Goal: Transaction & Acquisition: Download file/media

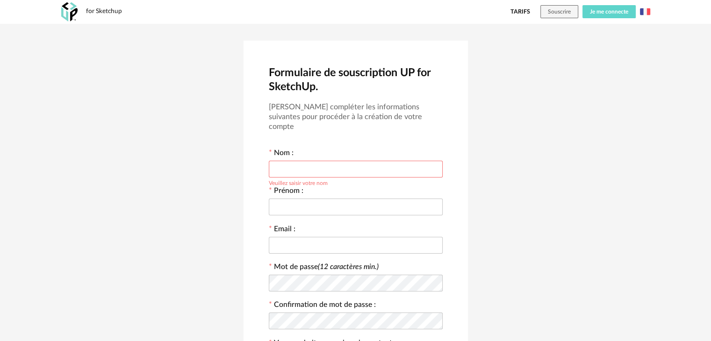
click at [614, 15] on button "Je me connecte" at bounding box center [608, 11] width 53 height 13
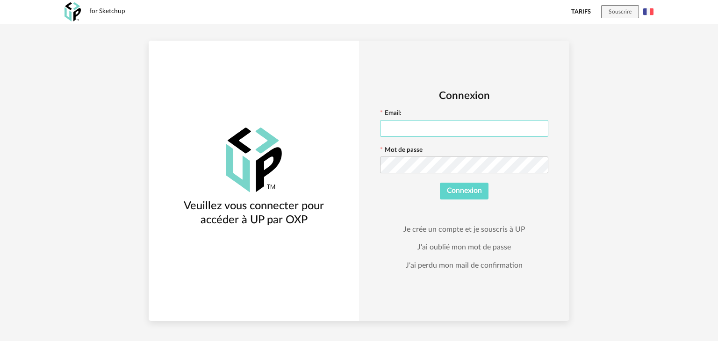
click at [462, 132] on input "text" at bounding box center [464, 128] width 168 height 17
click at [542, 163] on icon at bounding box center [540, 165] width 12 height 19
click at [469, 133] on input "text" at bounding box center [464, 128] width 168 height 17
type input "**********"
click at [477, 191] on span "Connexion" at bounding box center [464, 190] width 35 height 7
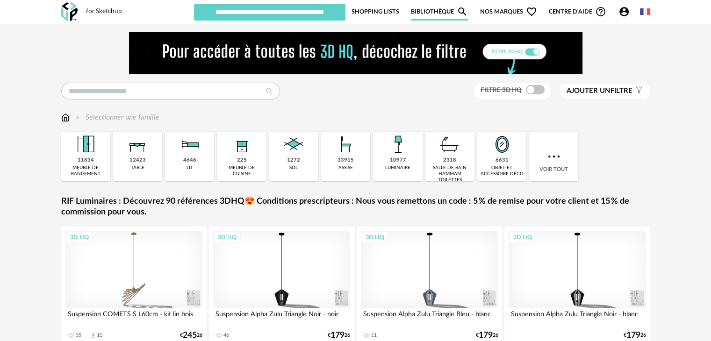
click at [662, 125] on div "Filtre 3D HQ Ajouter un filtre s Filter icon Filtrer par : Sélectionner une fam…" at bounding box center [355, 279] width 711 height 510
click at [688, 105] on div "Filtre 3D HQ Ajouter un filtre s Filter icon Filtrer par : Sélectionner une fam…" at bounding box center [355, 279] width 711 height 510
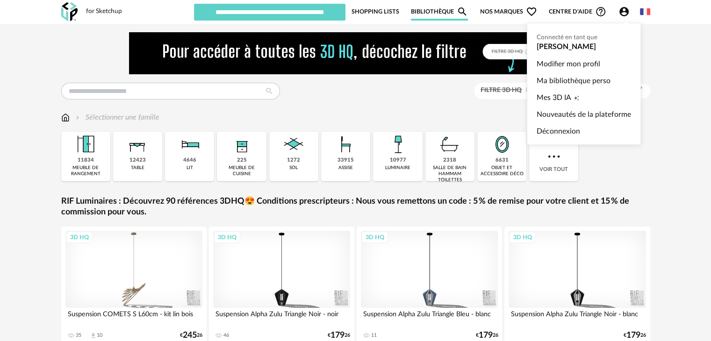
click at [628, 8] on icon "Account Circle icon" at bounding box center [623, 11] width 11 height 11
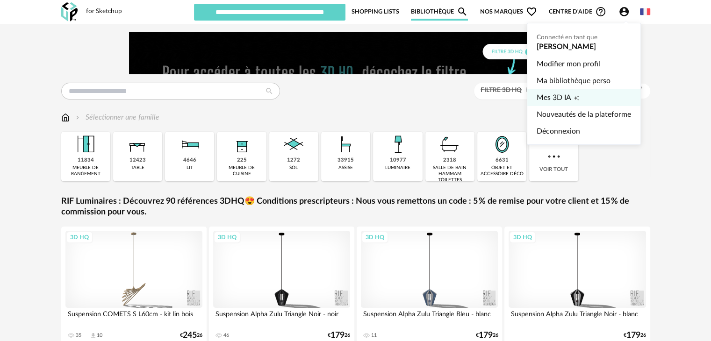
click at [591, 95] on link "Mes 3D IA Creation icon" at bounding box center [583, 97] width 94 height 17
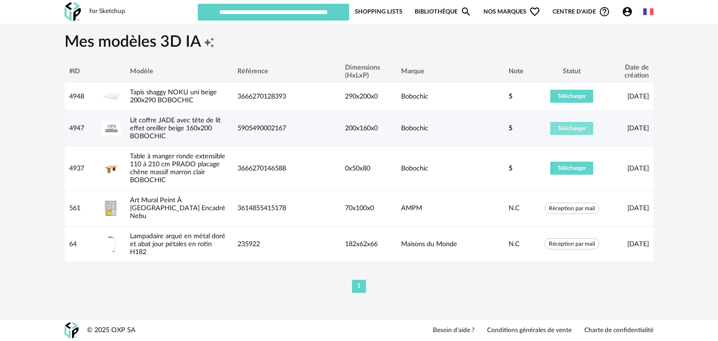
click at [559, 127] on span "Télécharger" at bounding box center [571, 129] width 28 height 6
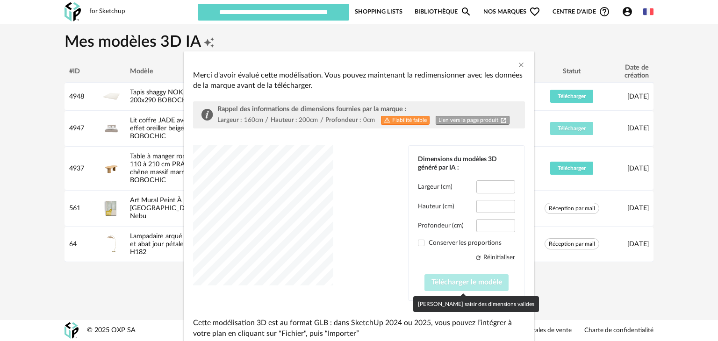
type input "*****"
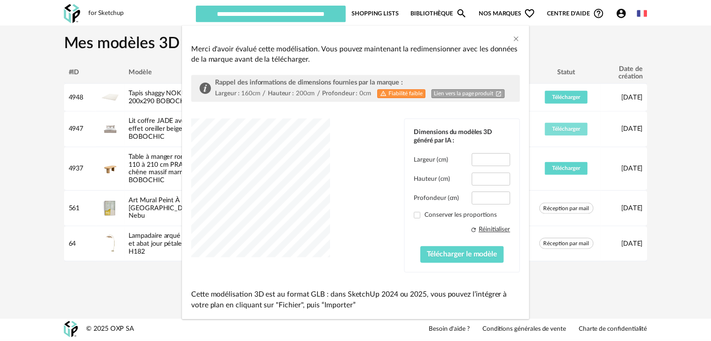
scroll to position [30, 0]
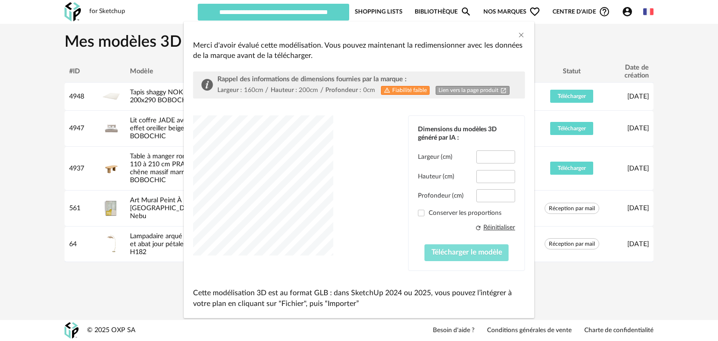
click at [478, 255] on span "Télécharger le modèle" at bounding box center [466, 252] width 71 height 7
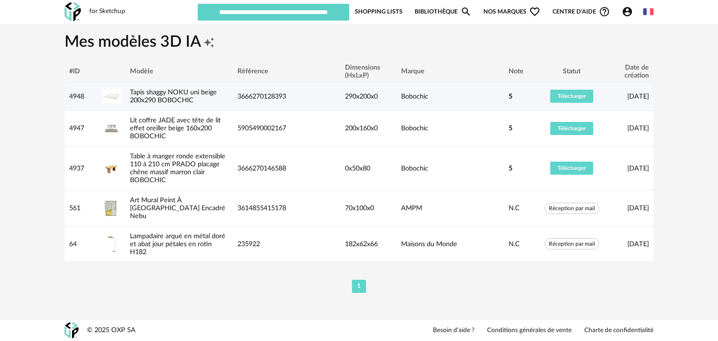
click at [314, 92] on td "3666270128393" at bounding box center [286, 97] width 107 height 28
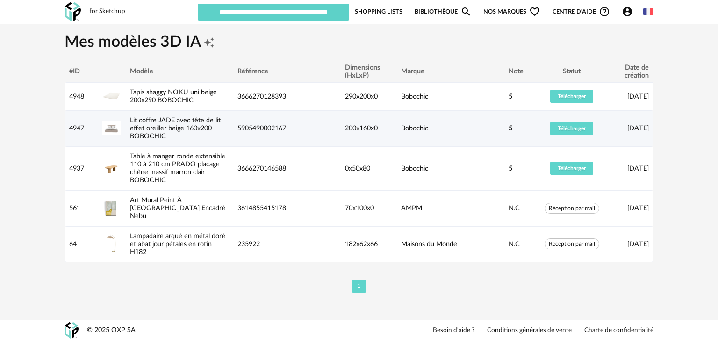
click at [158, 131] on link "Lit coffre JADE avec tête de lit effet oreiller beige 160x200 BOBOCHIC" at bounding box center [175, 128] width 91 height 23
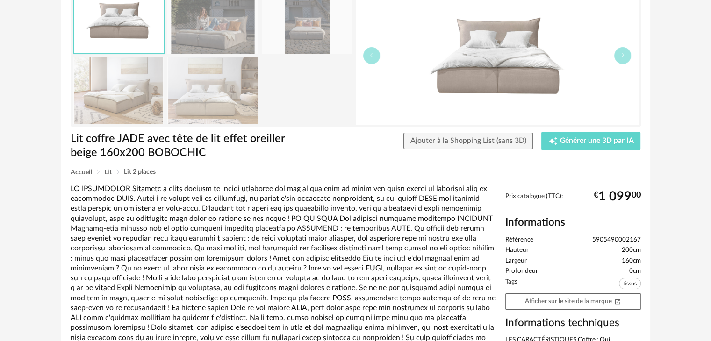
scroll to position [93, 0]
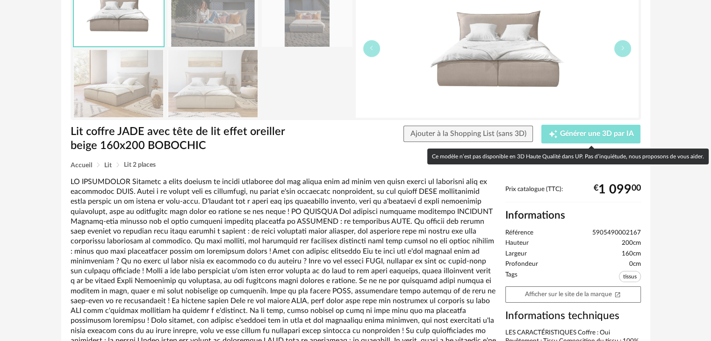
click at [602, 130] on span "Générer une 3D par IA" at bounding box center [597, 133] width 74 height 7
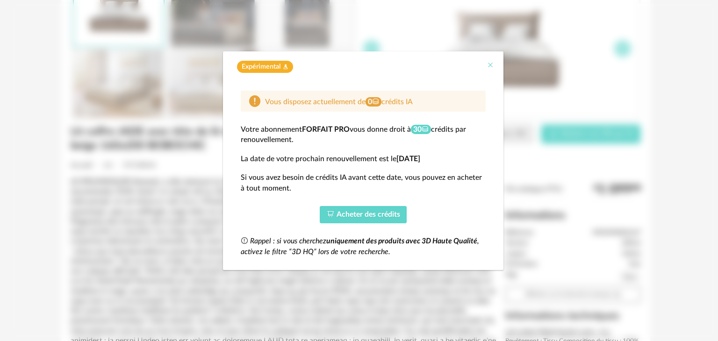
click at [489, 65] on icon "Close" at bounding box center [489, 64] width 7 height 7
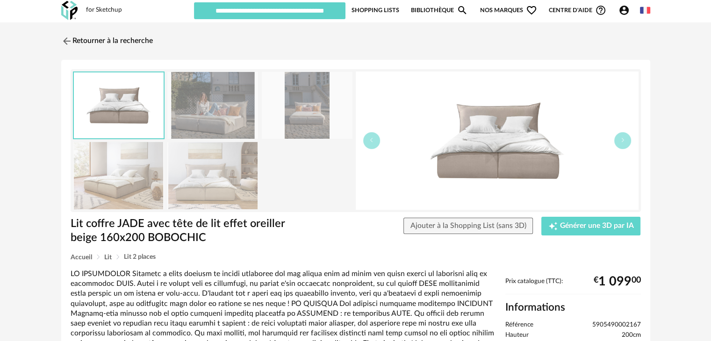
scroll to position [0, 0]
